Goal: Task Accomplishment & Management: Manage account settings

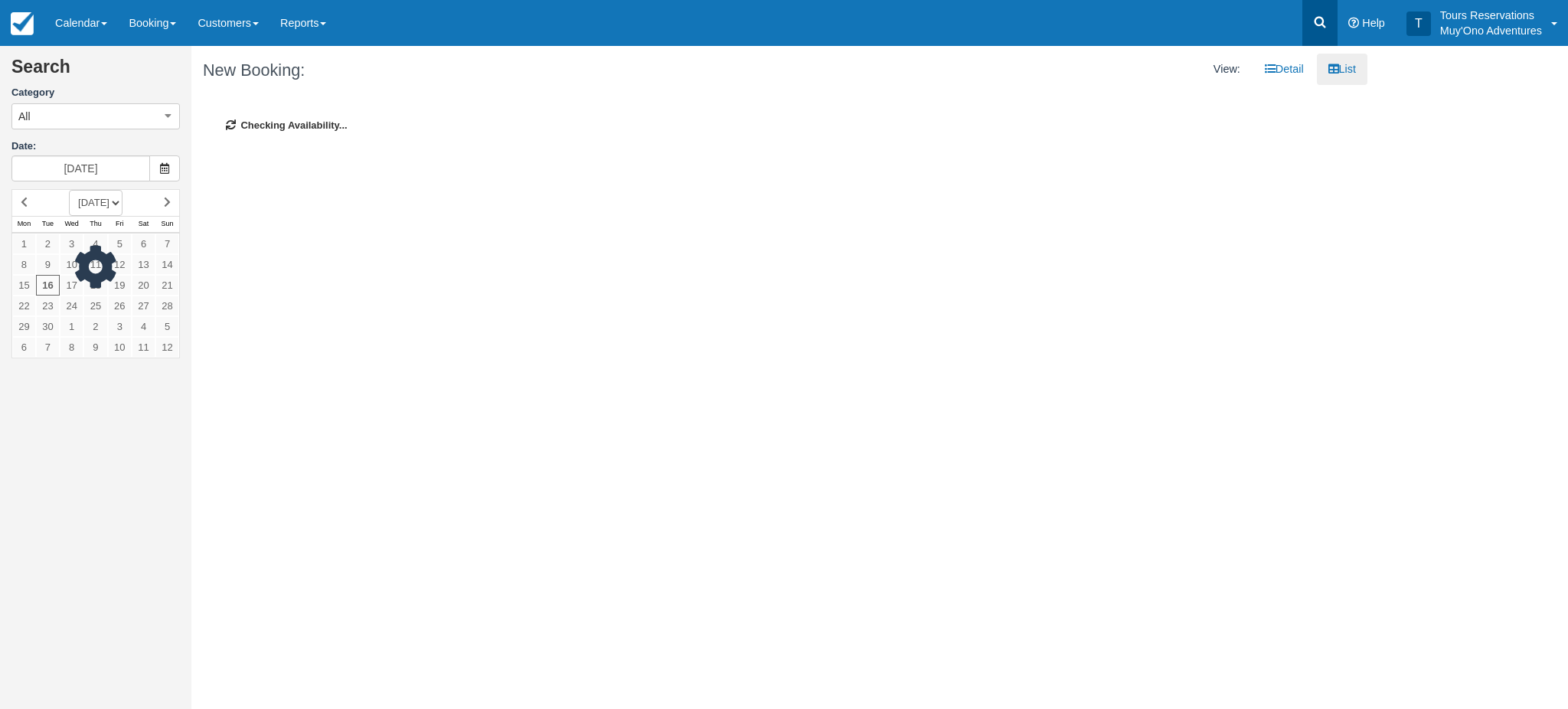
click at [1321, 20] on icon at bounding box center [1320, 23] width 16 height 16
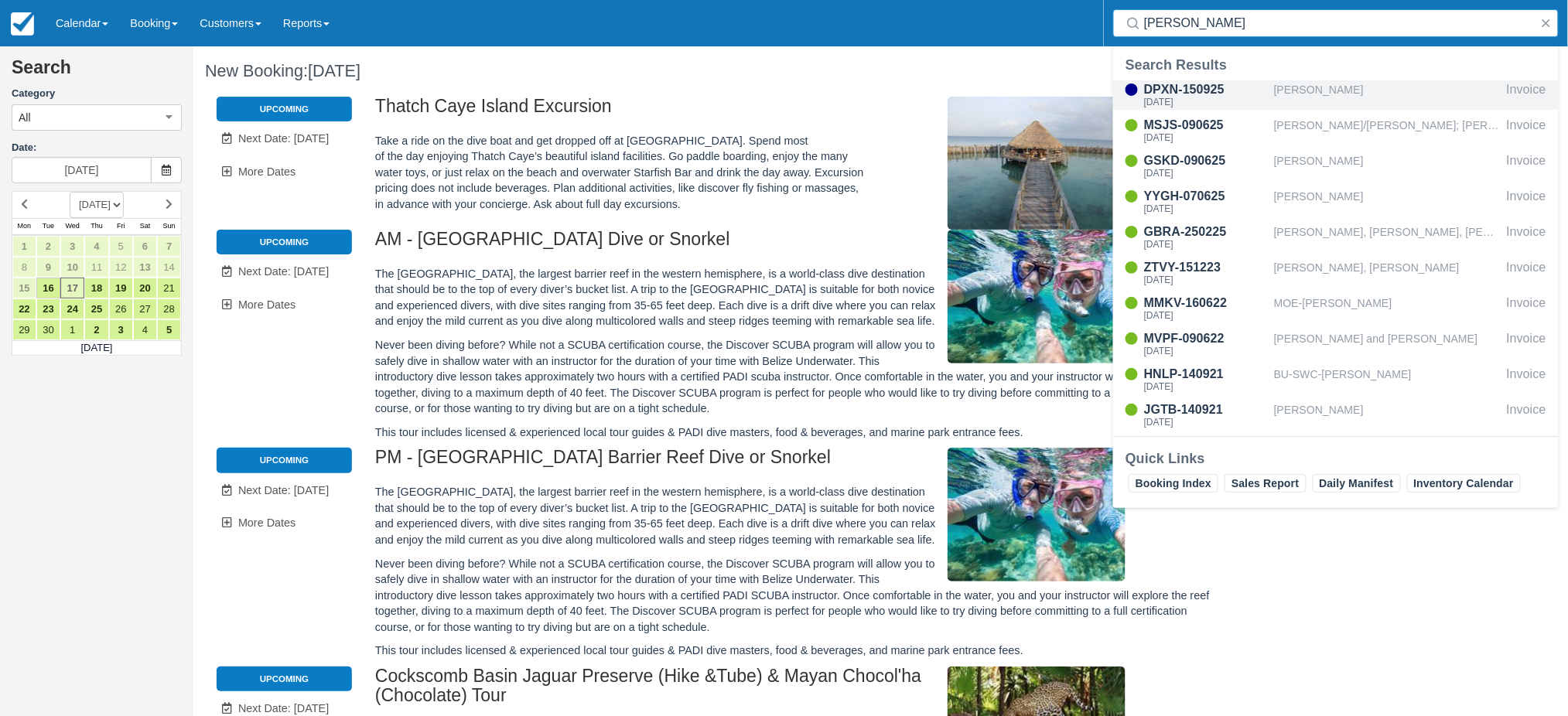
type input "bob"
click at [1283, 80] on div "[PERSON_NAME]" at bounding box center [1387, 95] width 226 height 29
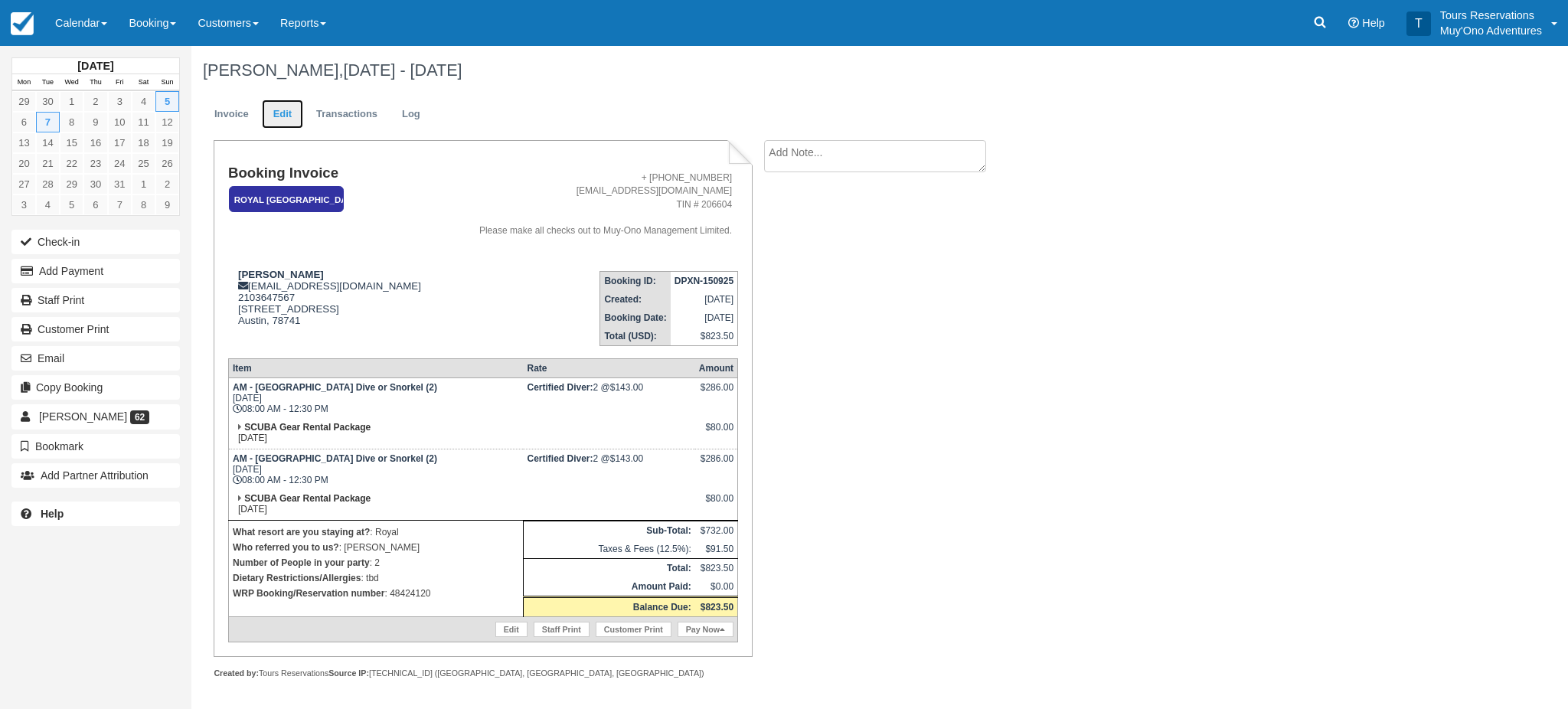
click at [279, 117] on link "Edit" at bounding box center [282, 115] width 41 height 30
click at [273, 119] on link "Edit" at bounding box center [282, 115] width 41 height 30
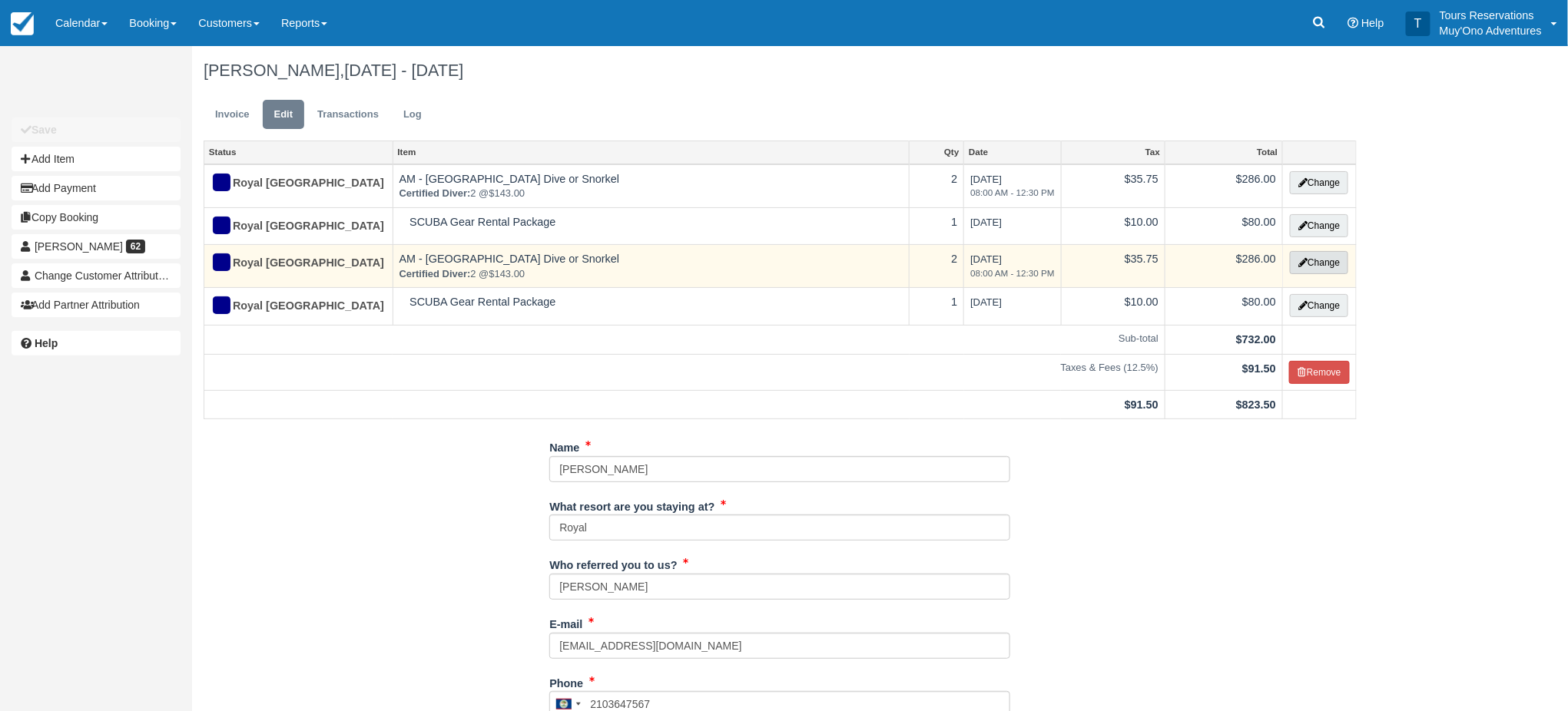
click at [1313, 262] on button "Change" at bounding box center [1319, 262] width 59 height 23
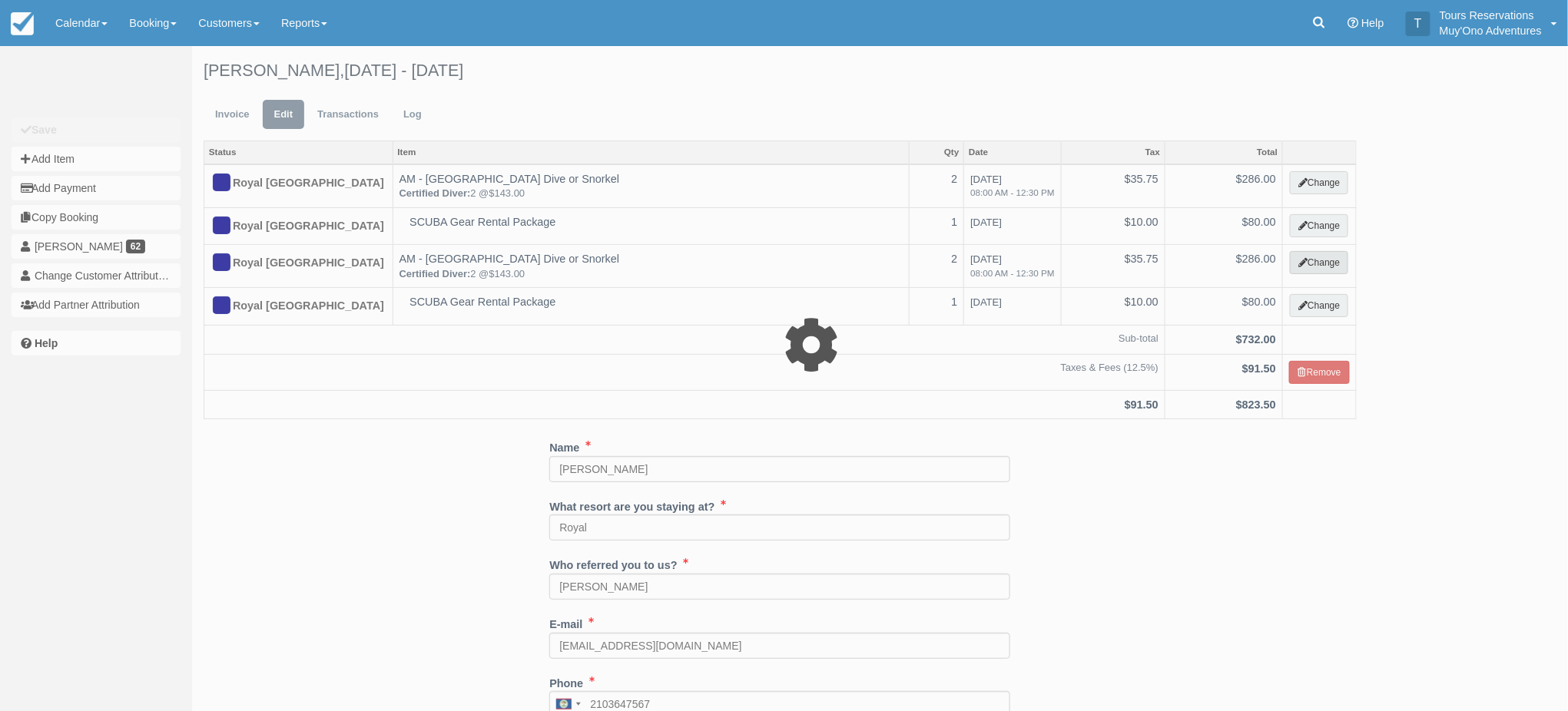
select select "64"
type input "286.00"
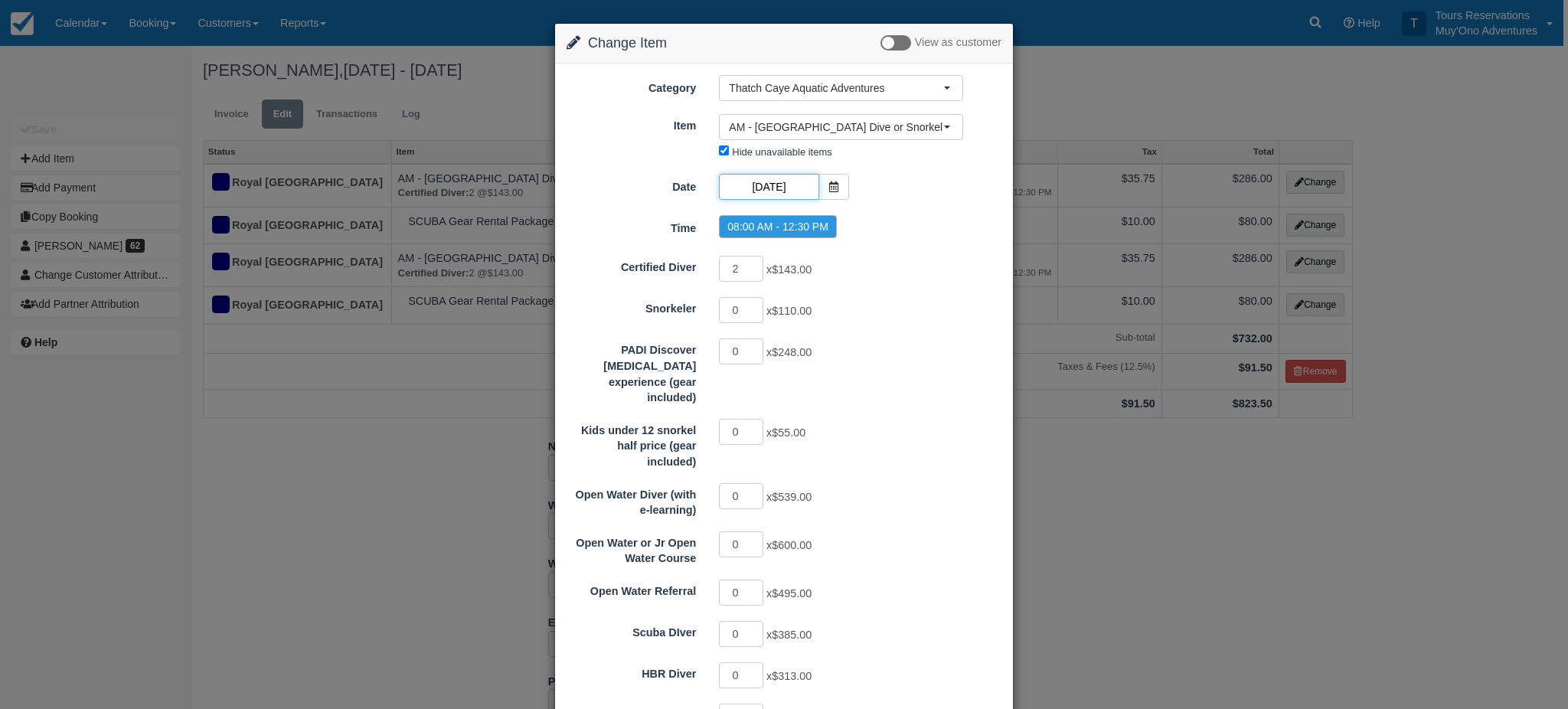
click at [785, 186] on input "10/07/25" at bounding box center [769, 187] width 100 height 26
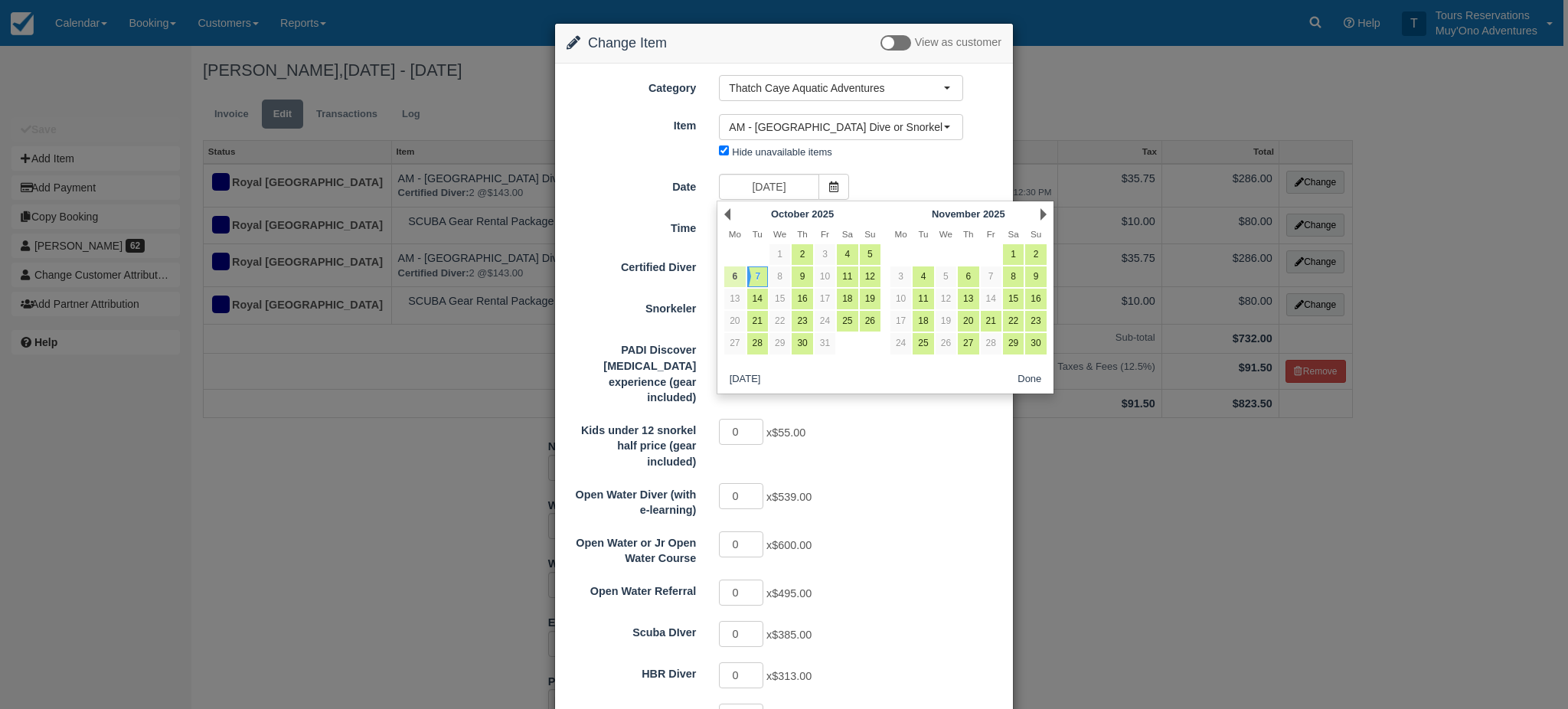
click at [738, 269] on link "6" at bounding box center [735, 277] width 21 height 21
type input "10/06/25"
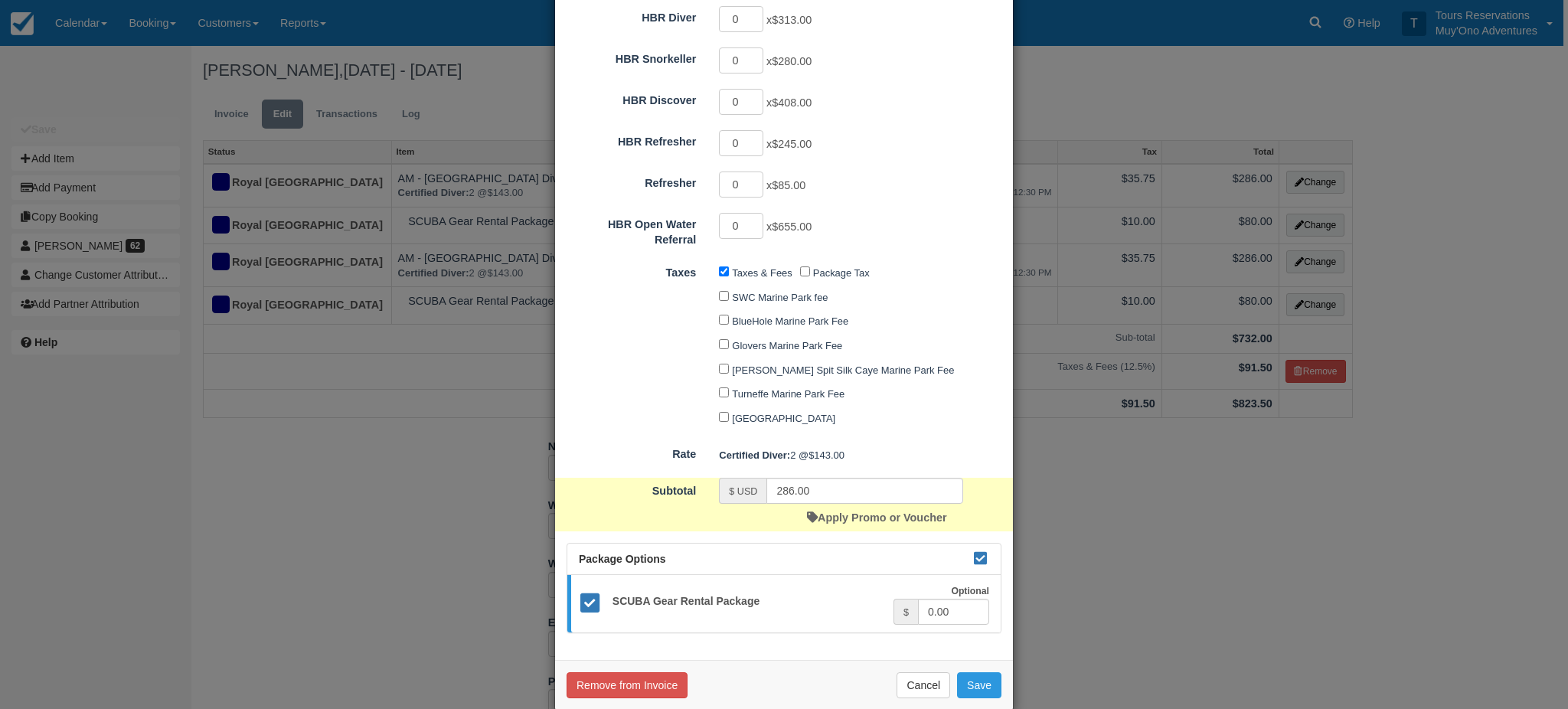
scroll to position [657, 0]
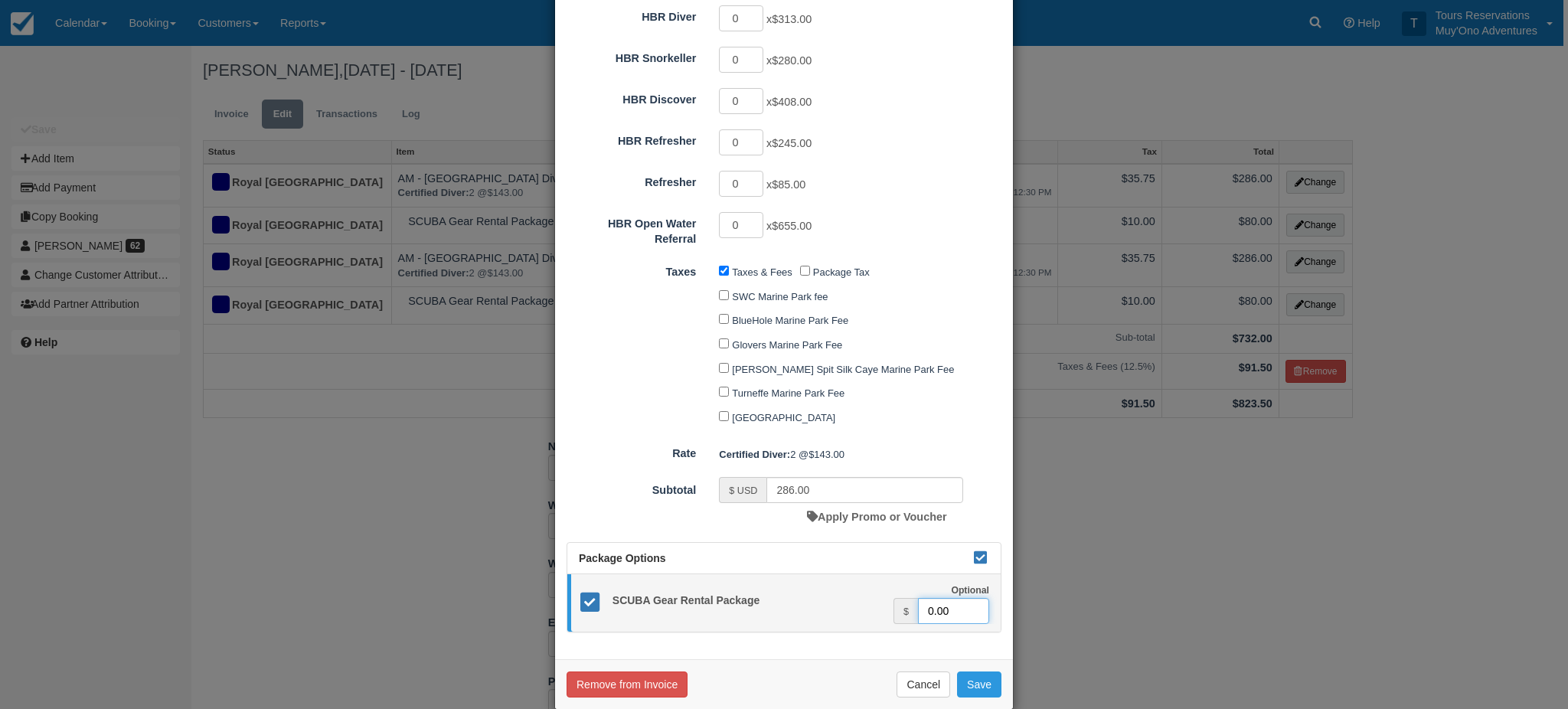
click at [920, 602] on input "0.00" at bounding box center [953, 611] width 71 height 26
type input "80.00"
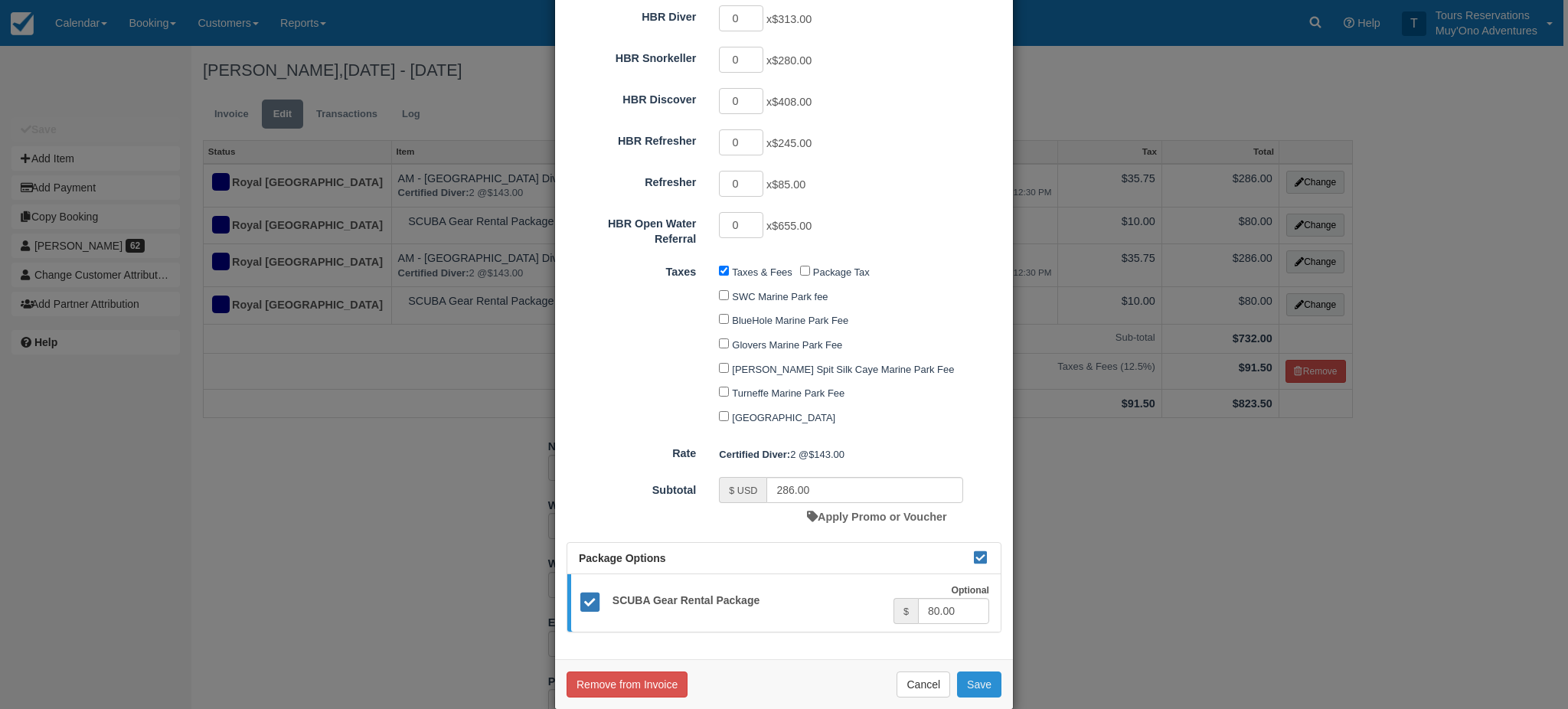
click at [961, 676] on button "Save" at bounding box center [979, 684] width 45 height 26
checkbox input "false"
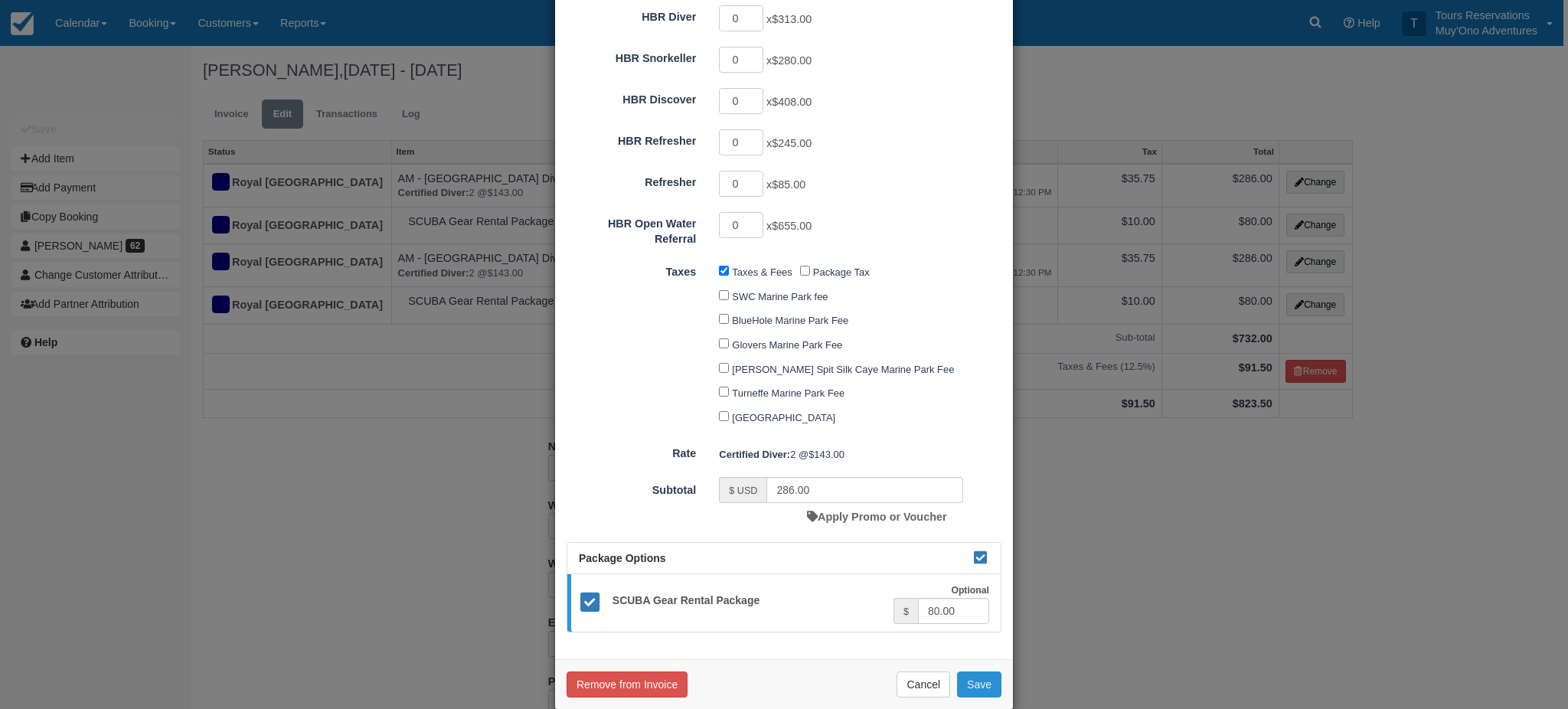
checkbox input "false"
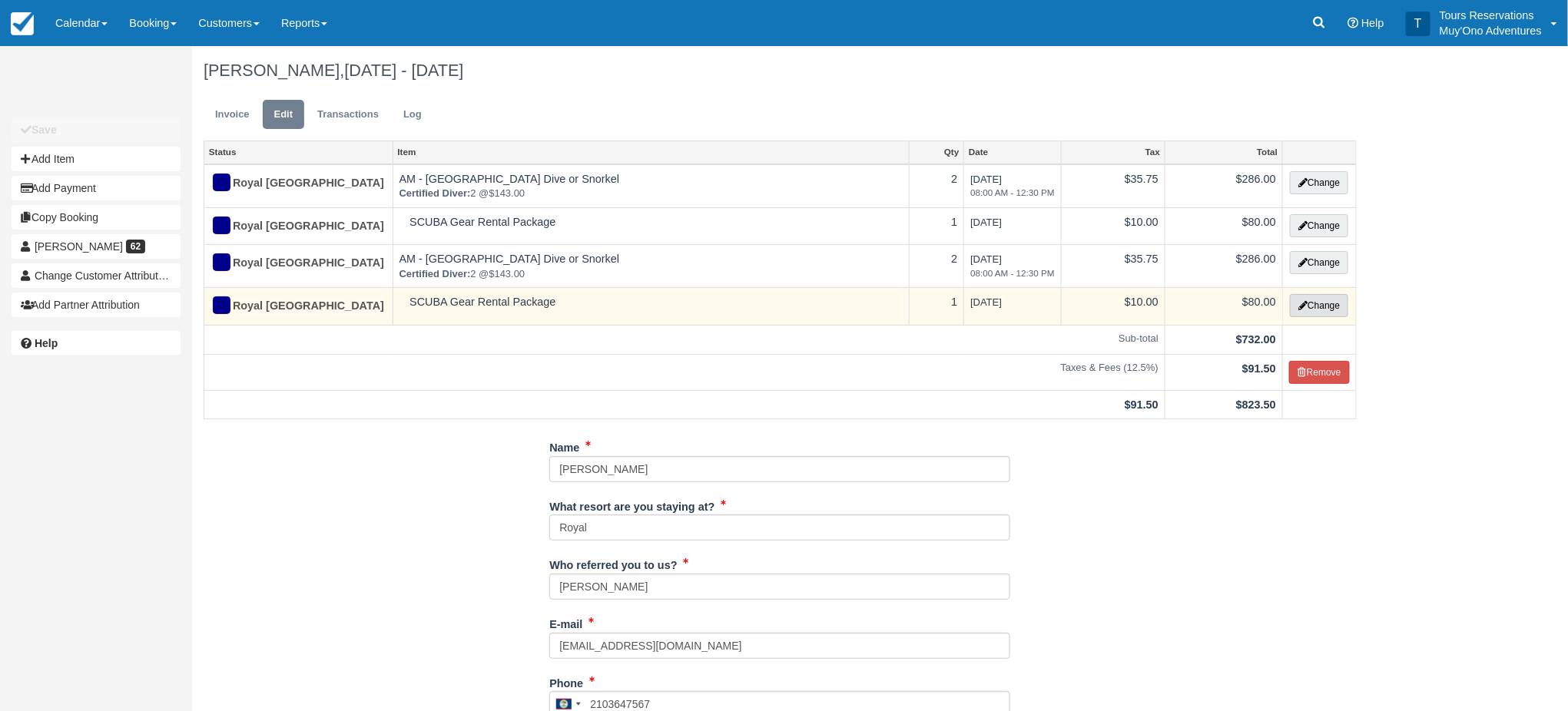
click at [1324, 313] on button "Change" at bounding box center [1319, 305] width 59 height 23
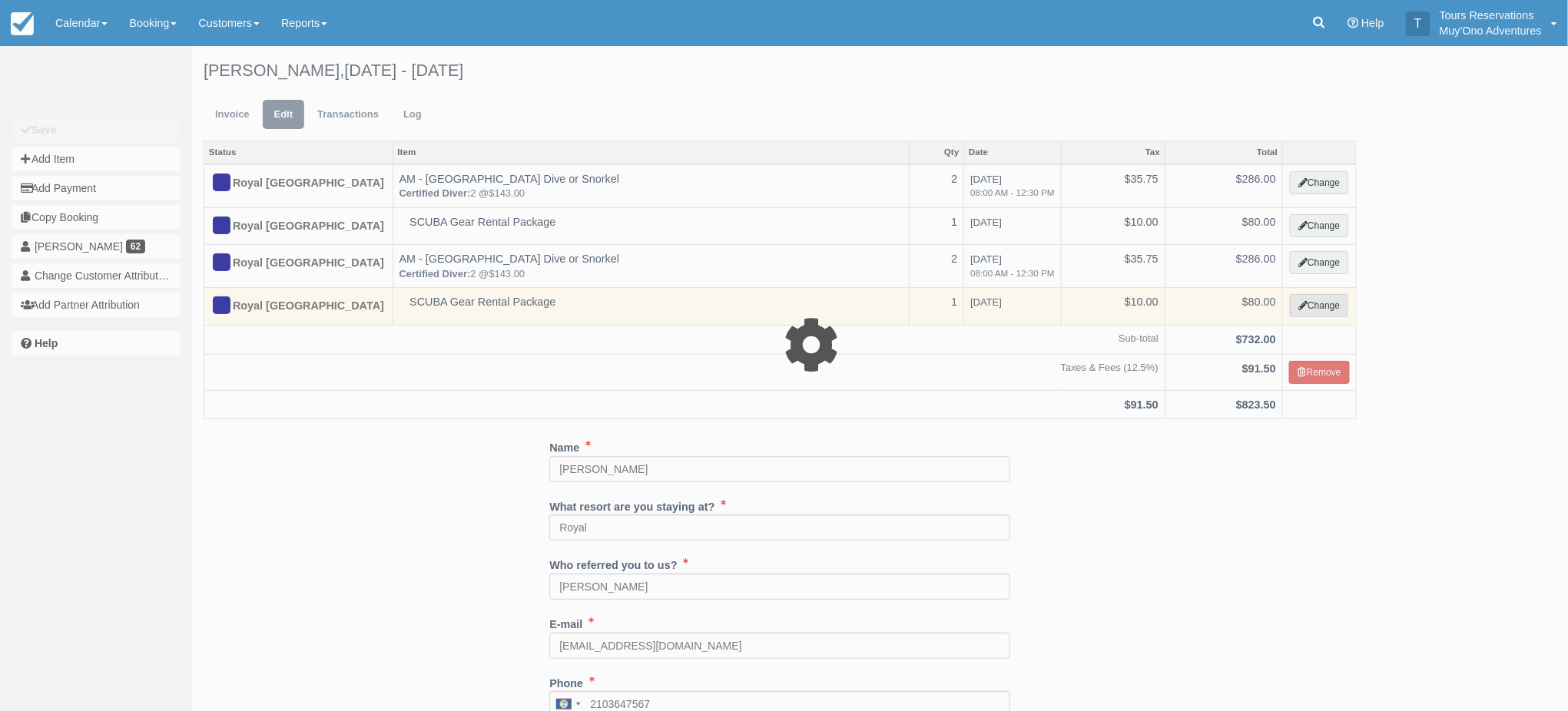
select select "64"
type input "80.00"
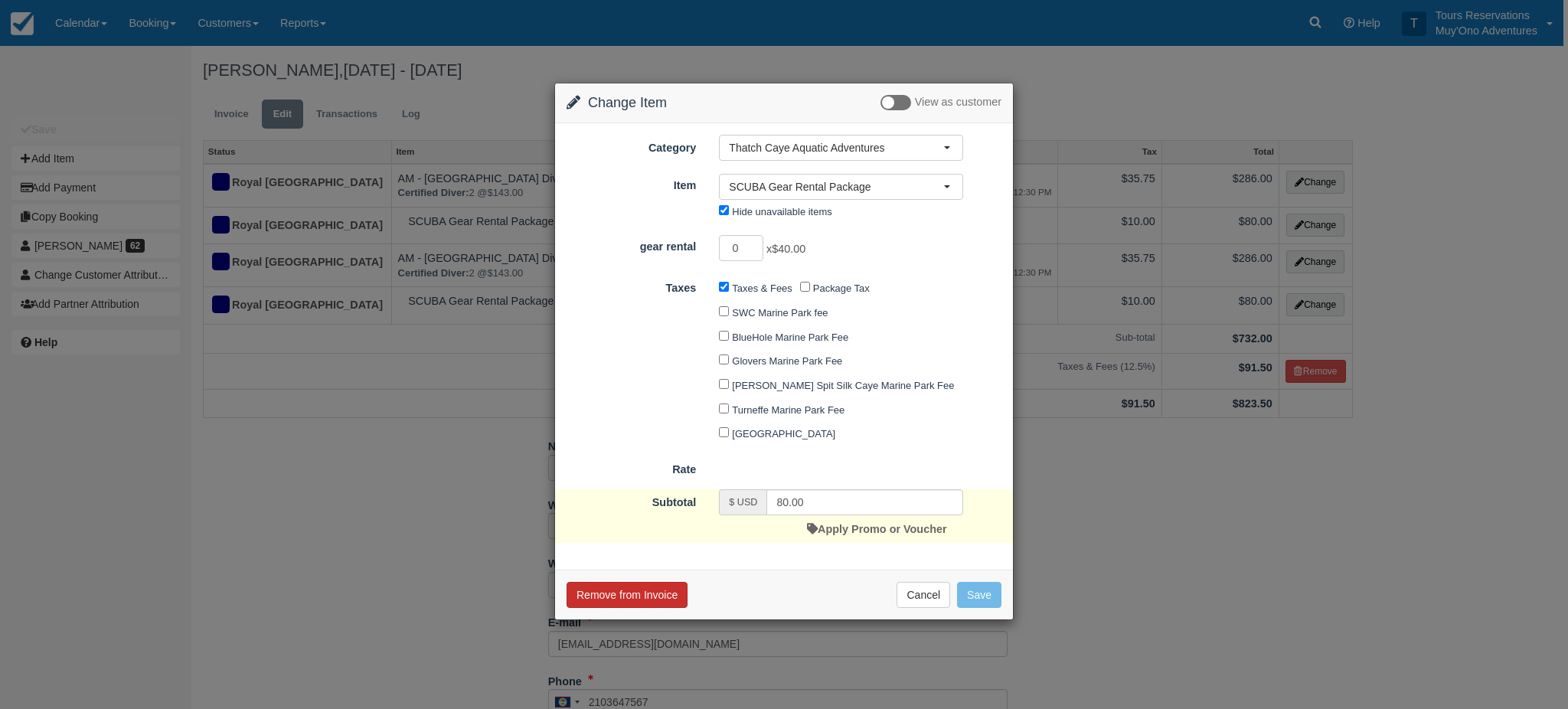
click at [622, 596] on button "Remove from Invoice" at bounding box center [627, 595] width 121 height 26
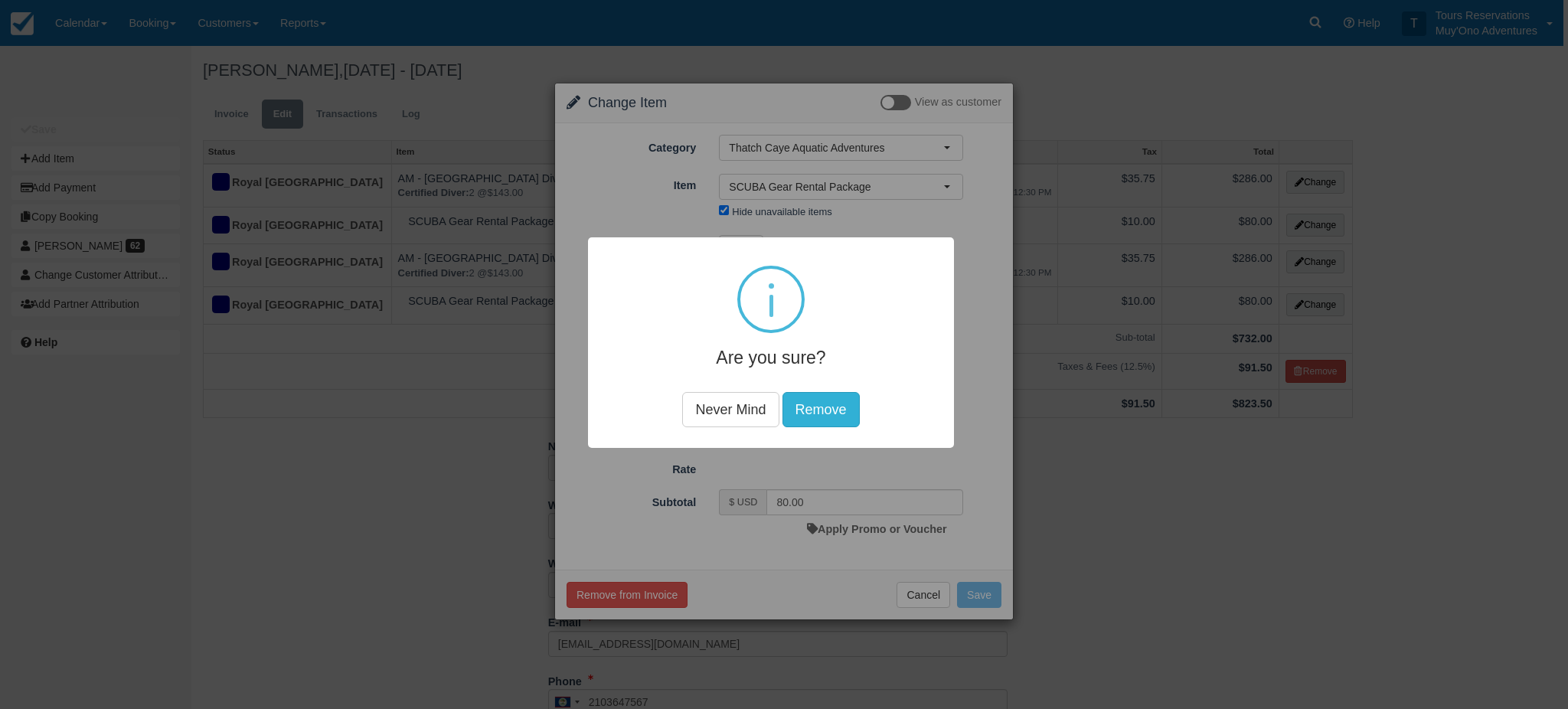
click at [833, 405] on button "Remove" at bounding box center [821, 410] width 77 height 35
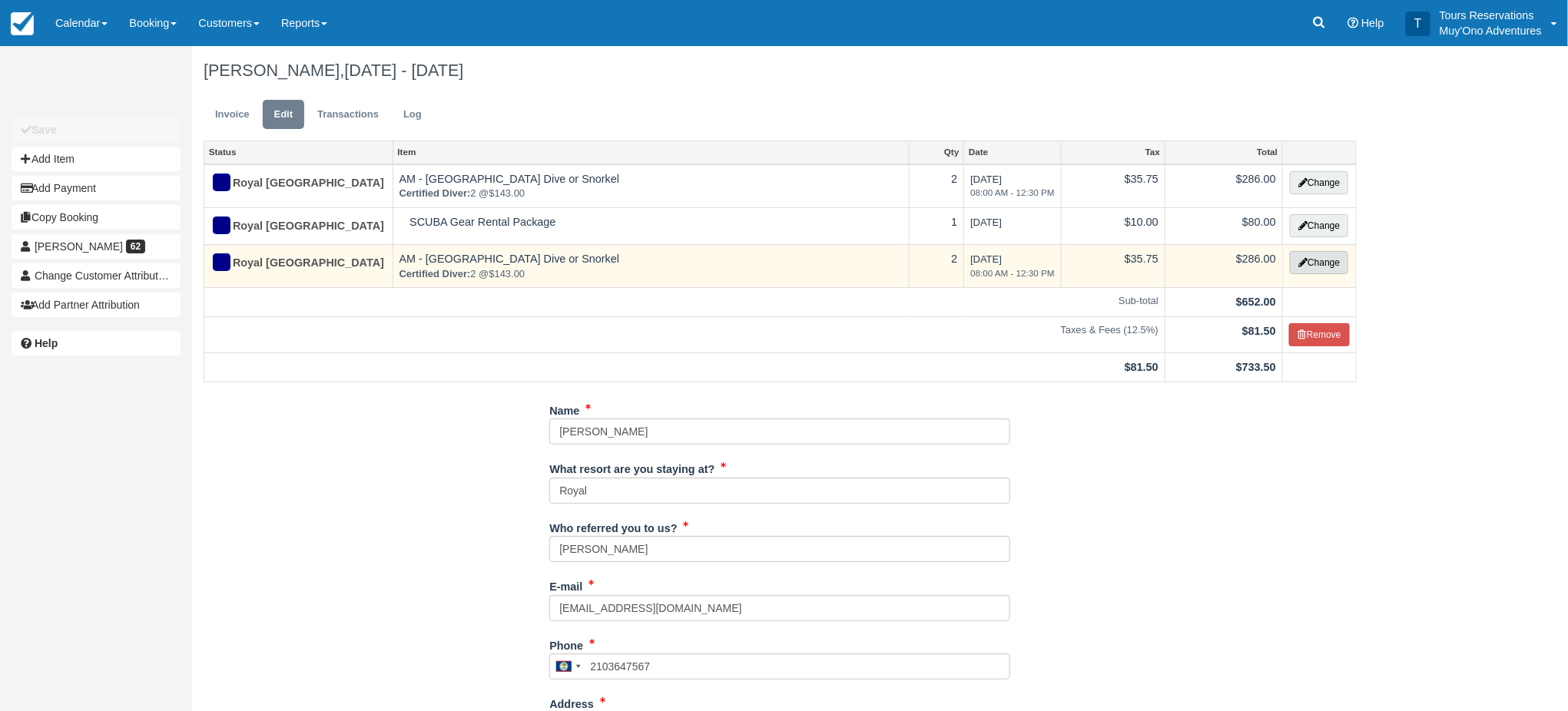
click at [1315, 266] on button "Change" at bounding box center [1319, 262] width 59 height 23
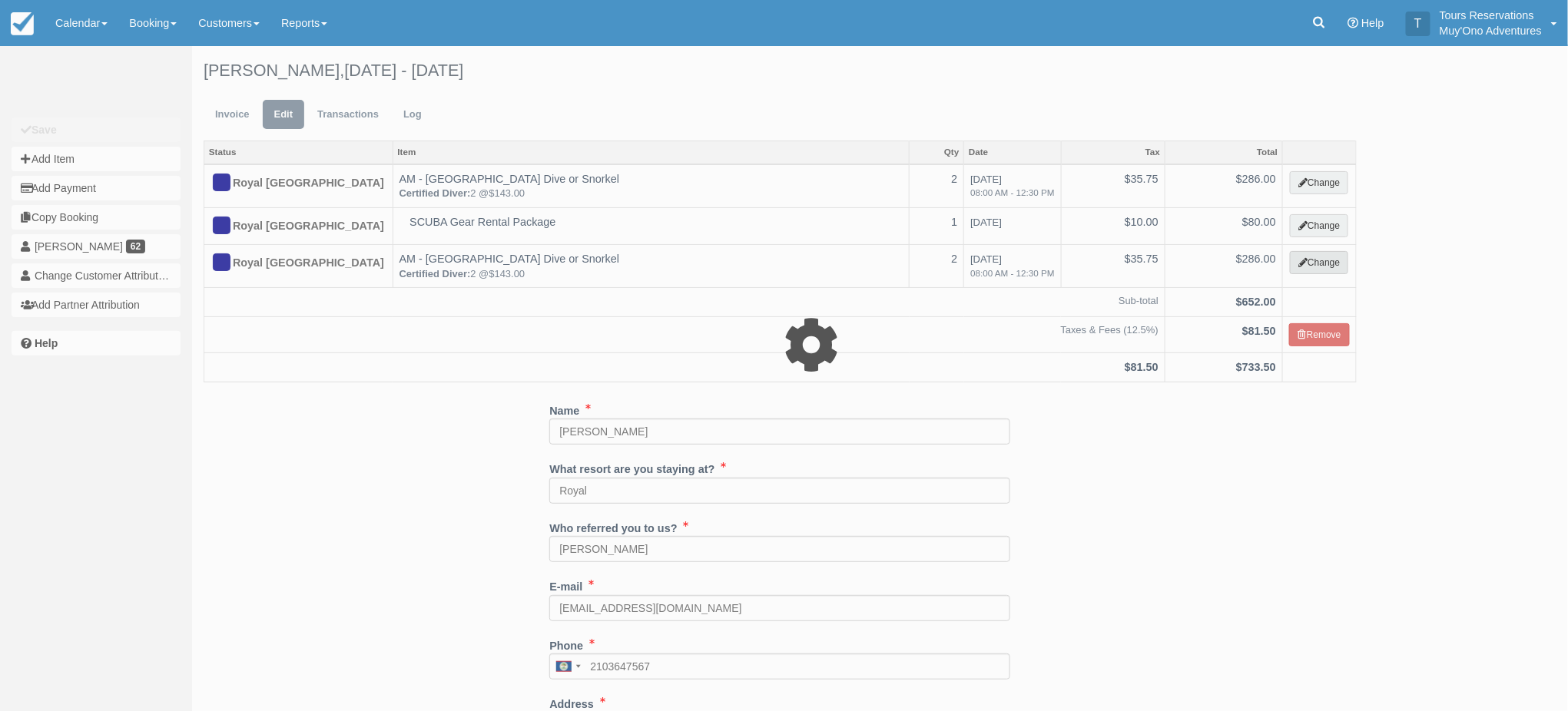
select select "64"
type input "286.00"
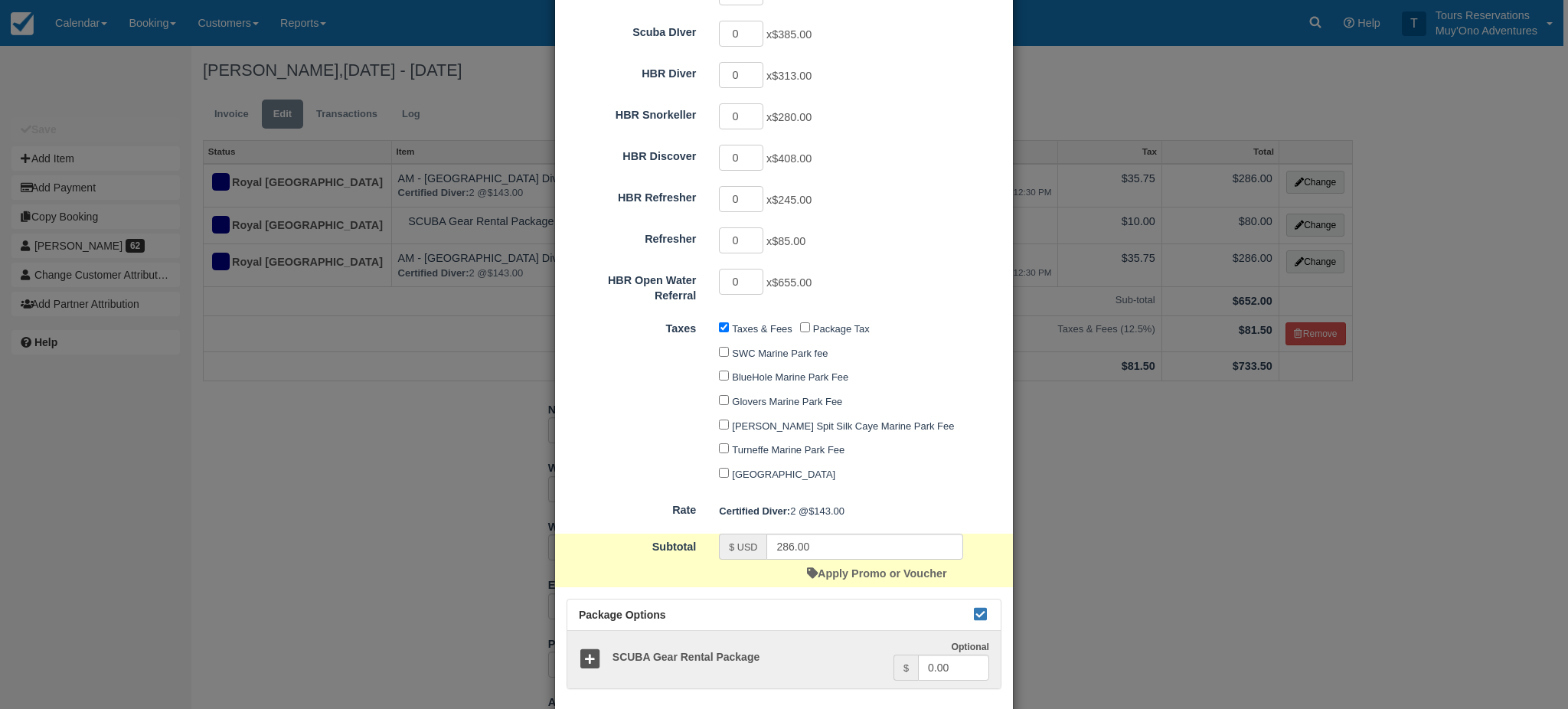
scroll to position [670, 0]
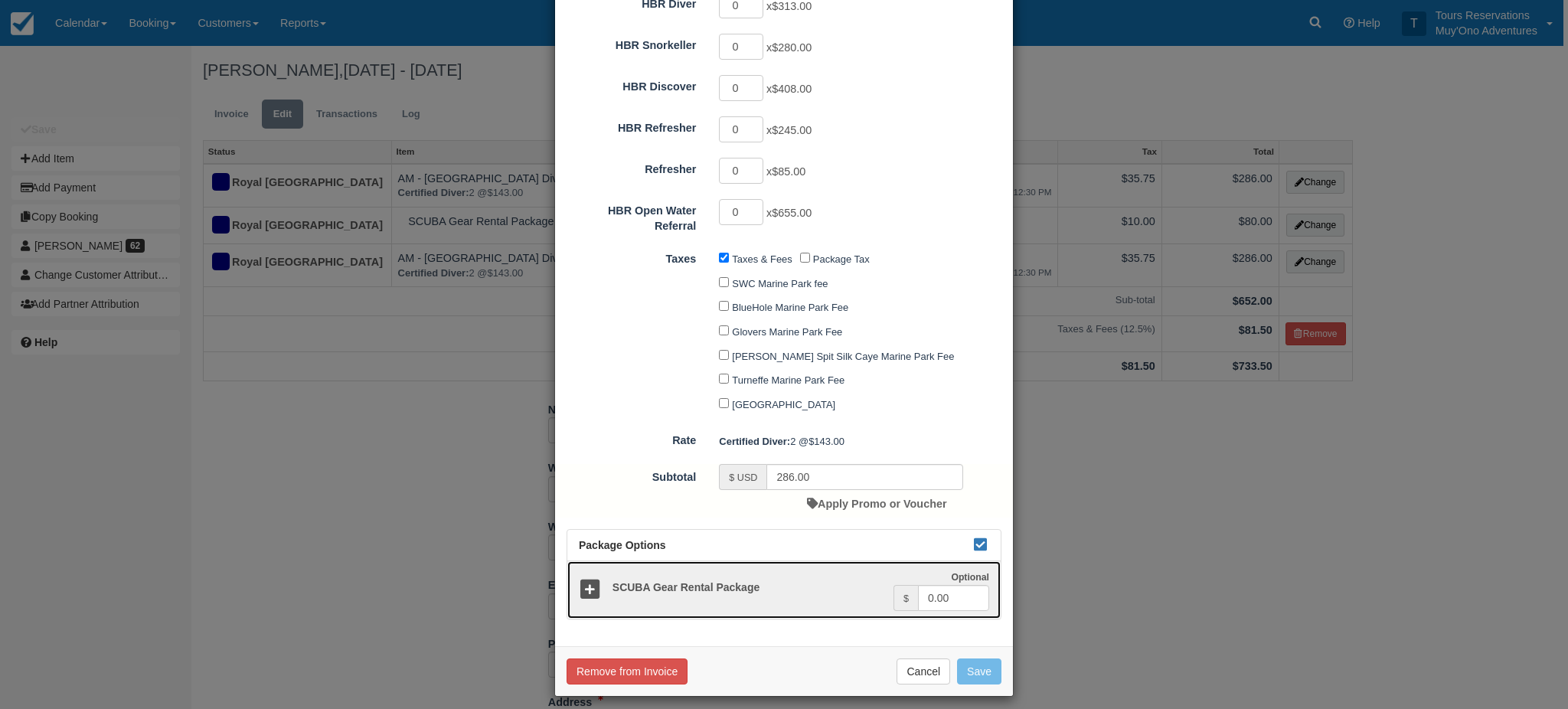
click at [586, 580] on icon at bounding box center [590, 590] width 22 height 22
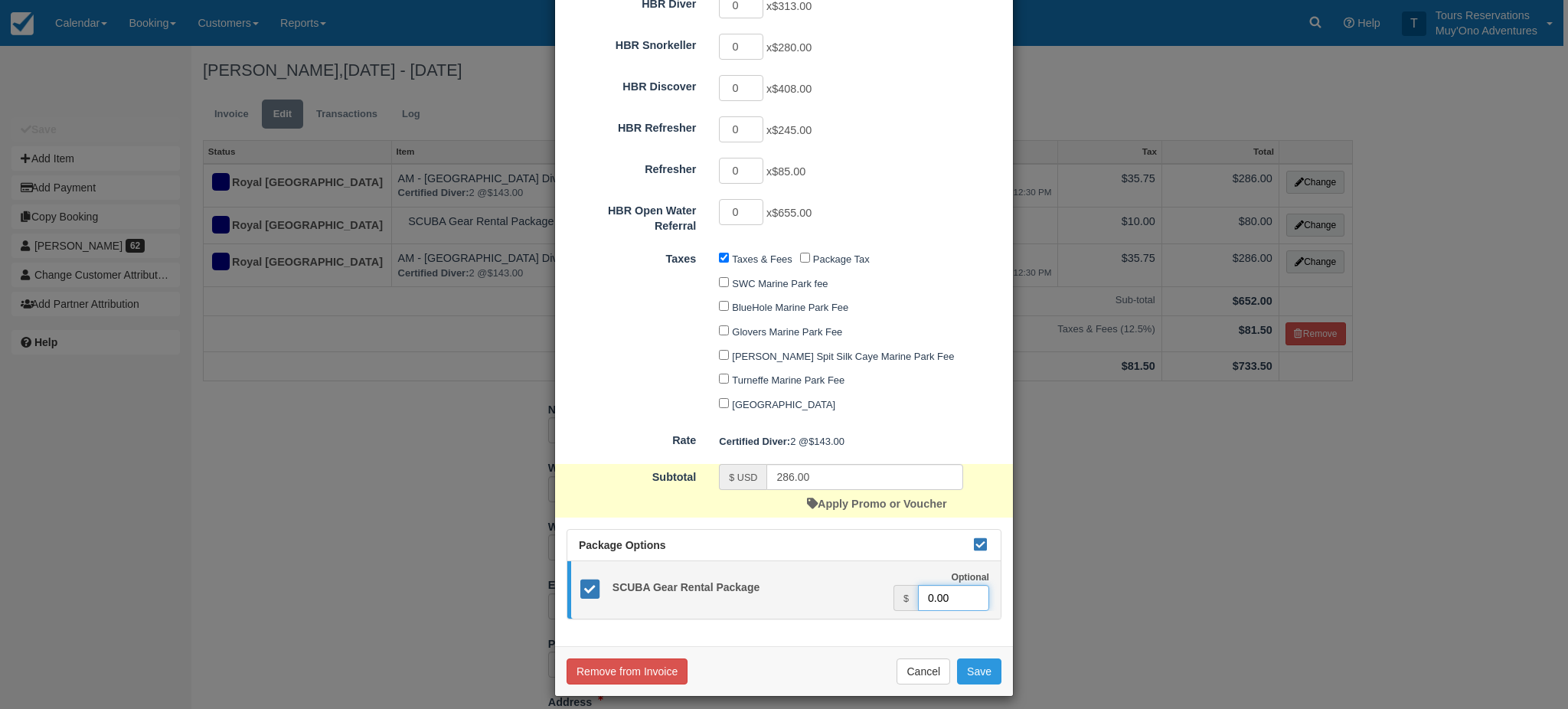
click at [927, 586] on input "0.00" at bounding box center [953, 599] width 71 height 26
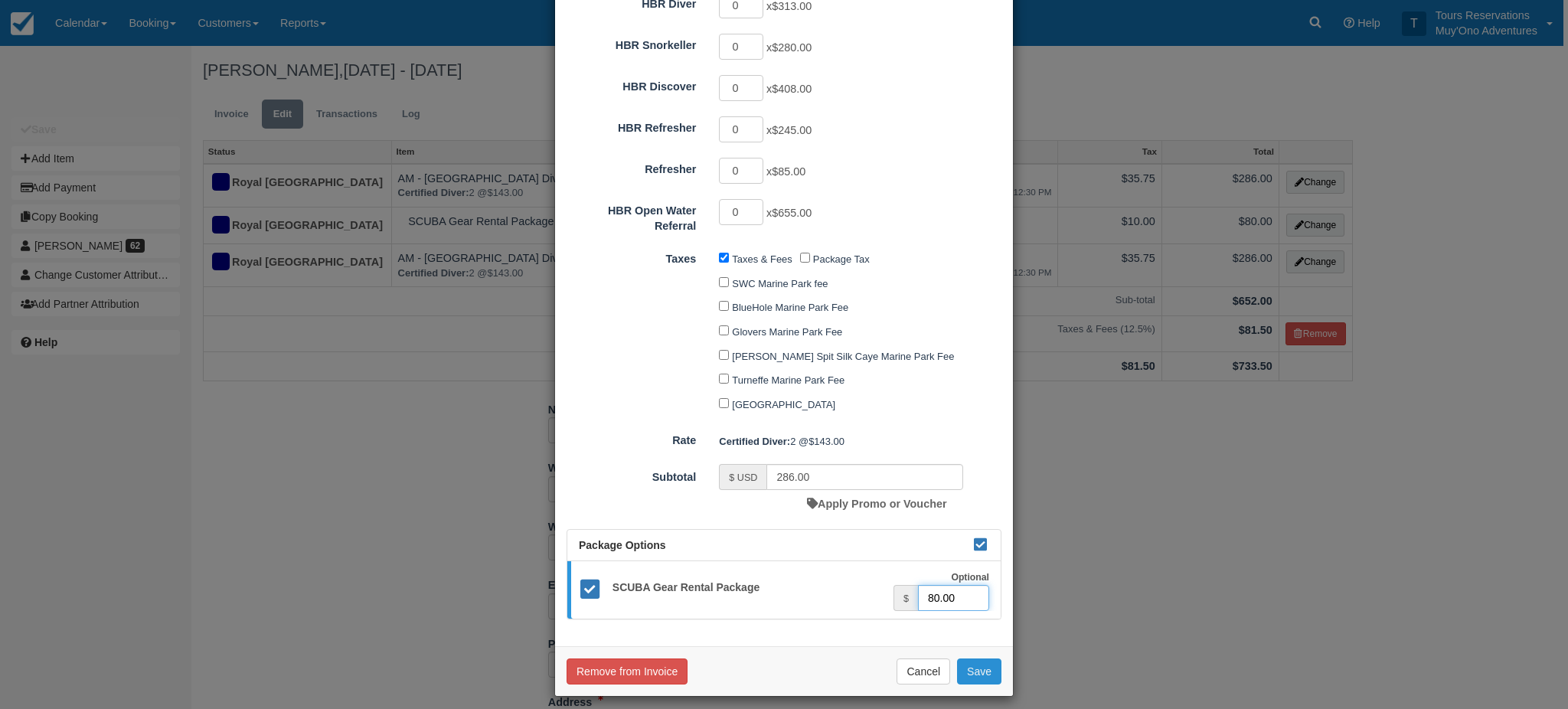
type input "80.00"
click at [978, 659] on button "Save" at bounding box center [979, 672] width 45 height 26
checkbox input "false"
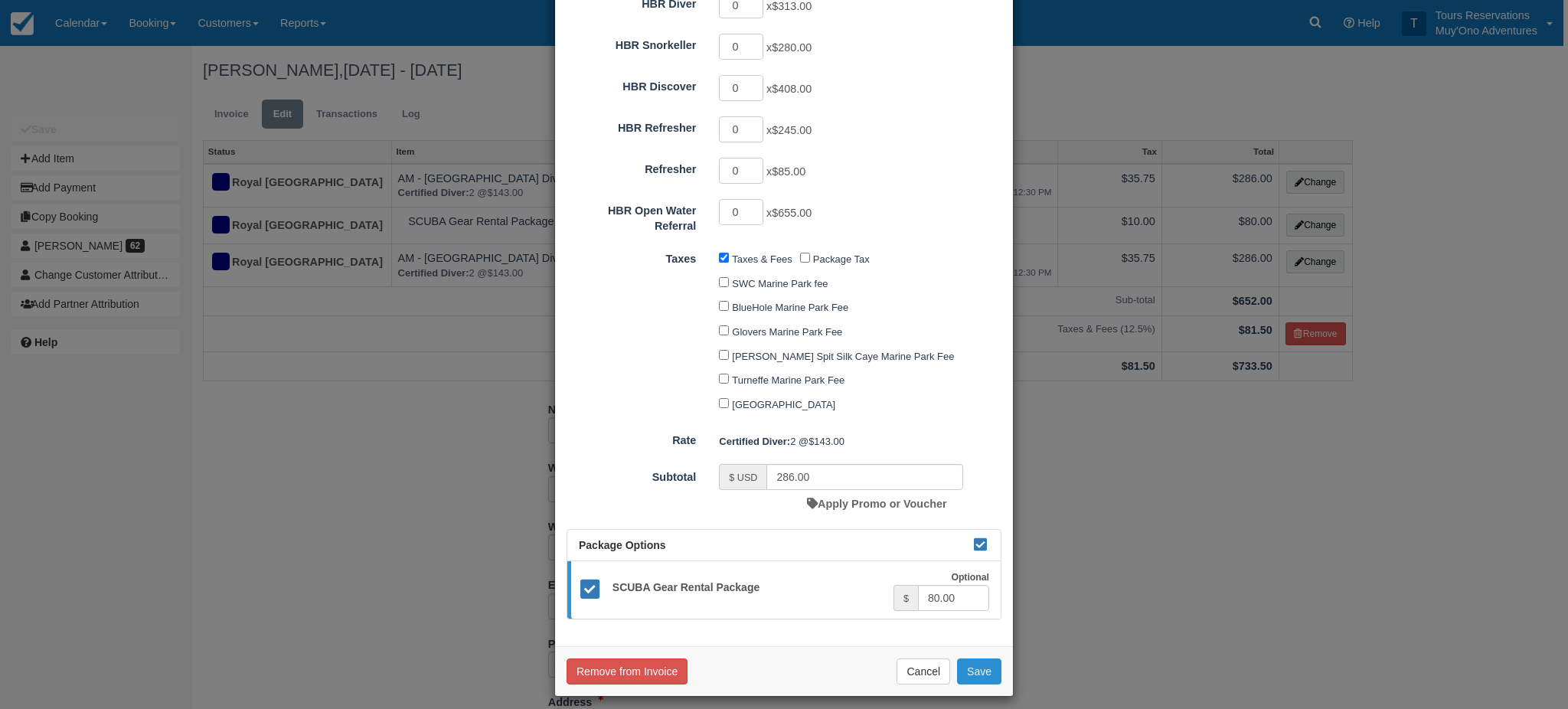
checkbox input "false"
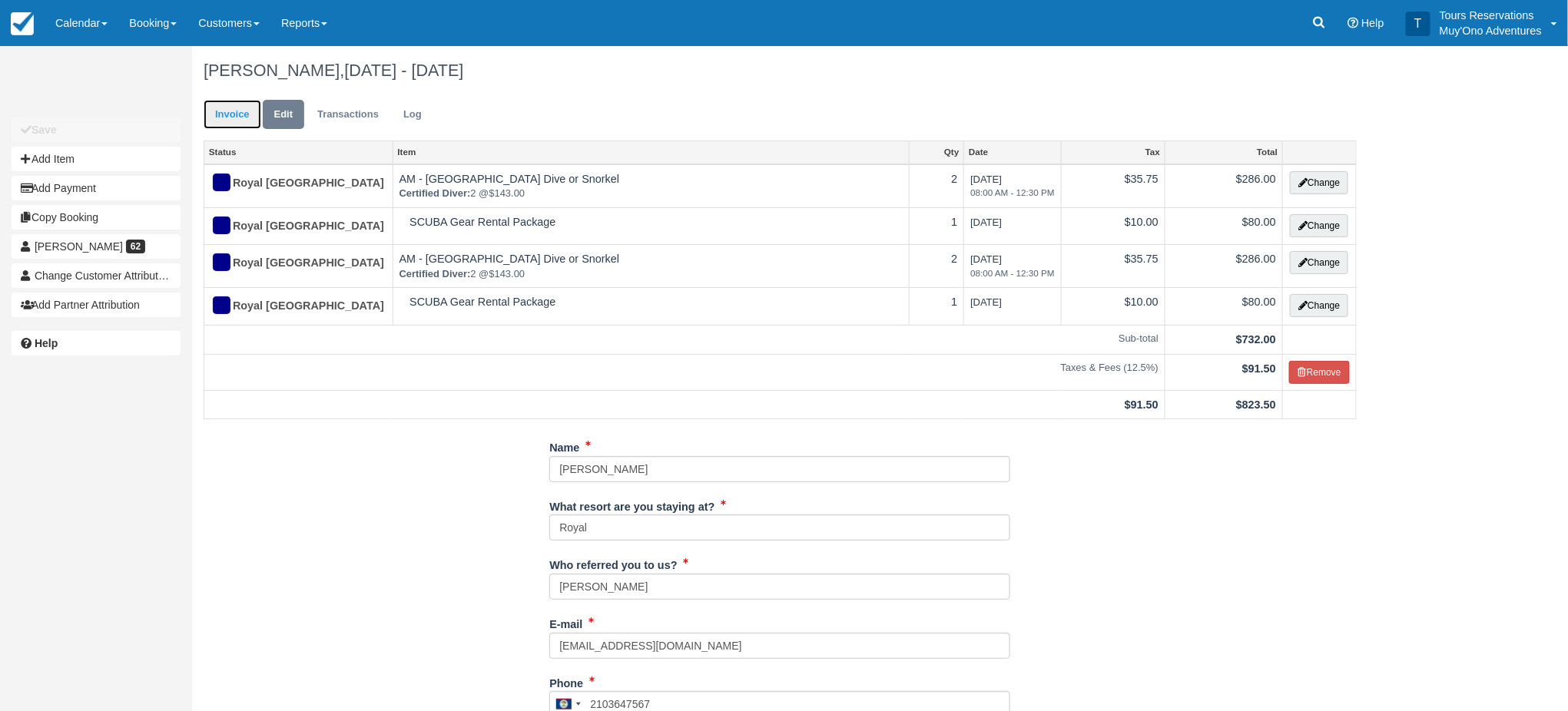
click at [215, 110] on link "Invoice" at bounding box center [233, 115] width 58 height 30
